Goal: Task Accomplishment & Management: Use online tool/utility

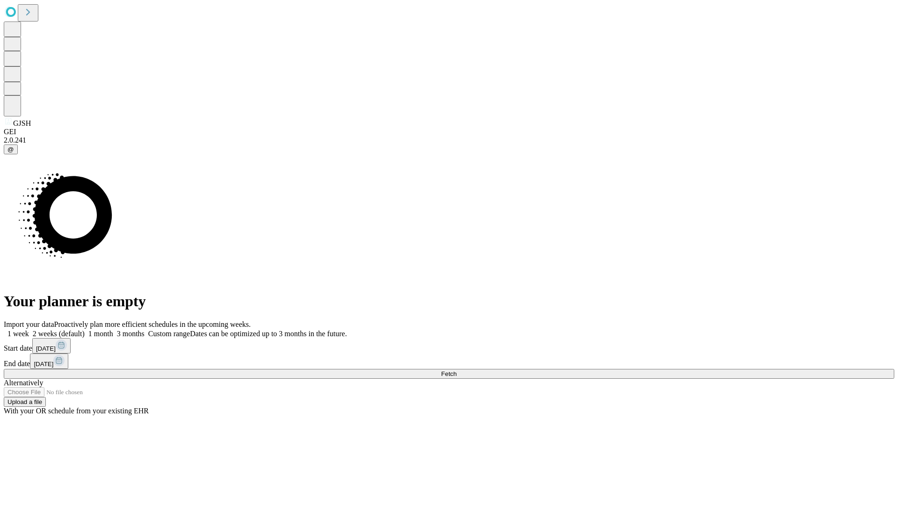
click at [457, 370] on span "Fetch" at bounding box center [448, 373] width 15 height 7
